Goal: Task Accomplishment & Management: Use online tool/utility

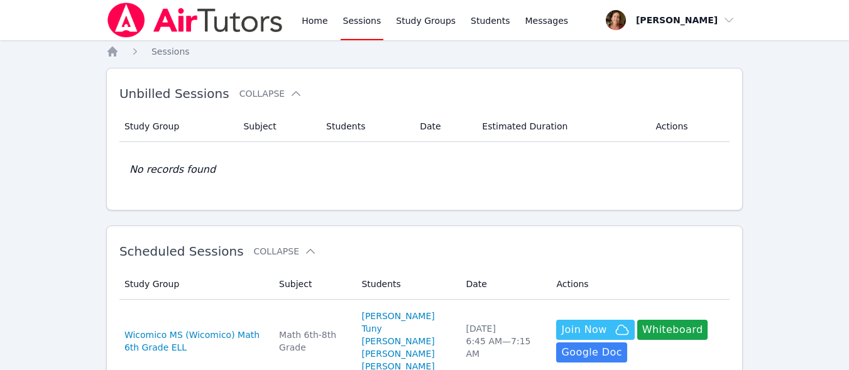
click at [314, 18] on link "Home" at bounding box center [314, 20] width 31 height 40
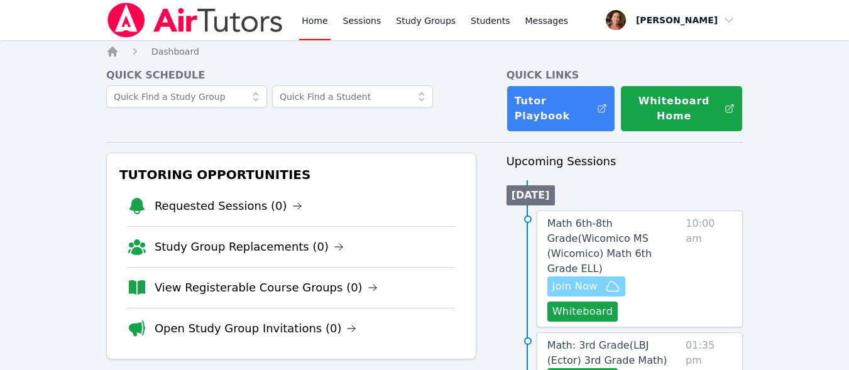
click at [596, 279] on span "Join Now" at bounding box center [574, 286] width 45 height 15
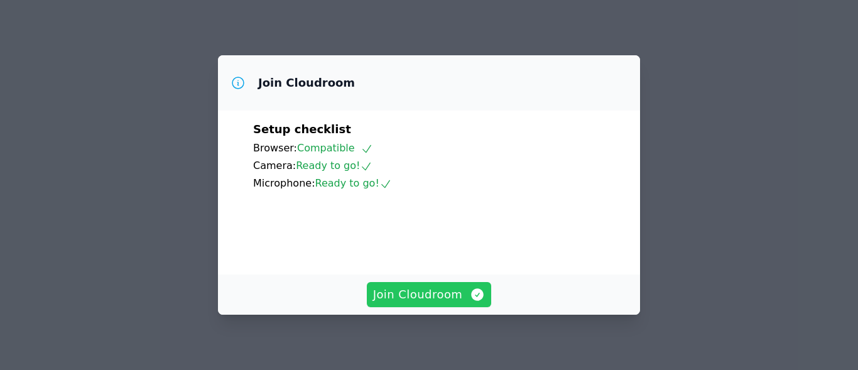
click at [442, 293] on span "Join Cloudroom" at bounding box center [429, 295] width 112 height 18
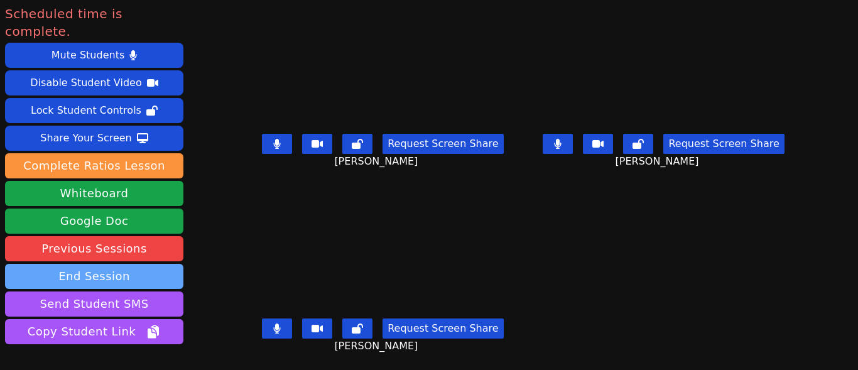
click at [144, 264] on button "End Session" at bounding box center [94, 276] width 178 height 25
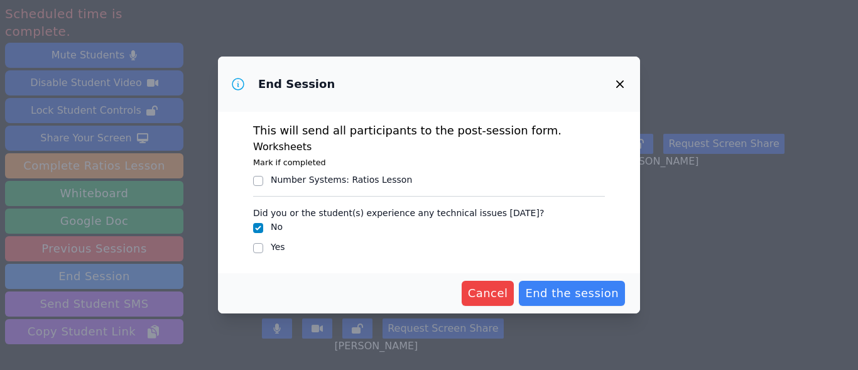
click at [616, 82] on icon "button" at bounding box center [620, 84] width 15 height 15
